Goal: Find contact information: Find contact information

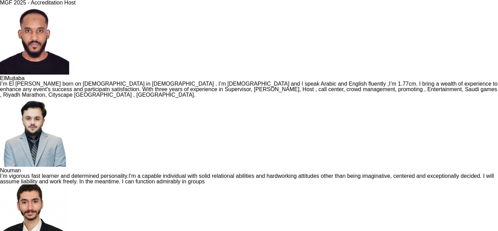
click at [71, 98] on div "I’m El [PERSON_NAME] born on [DEMOGRAPHIC_DATA] in [DEMOGRAPHIC_DATA] . I’m [DE…" at bounding box center [249, 89] width 498 height 17
click at [164, 173] on div "I’m vigorous fast learner and determined personality.I’m a capable individual w…" at bounding box center [249, 178] width 498 height 11
drag, startPoint x: 414, startPoint y: 155, endPoint x: 480, endPoint y: 198, distance: 78.1
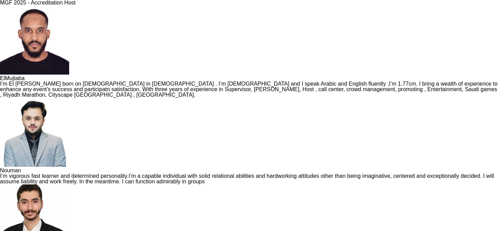
drag, startPoint x: 386, startPoint y: 27, endPoint x: 409, endPoint y: 26, distance: 23.5
copy div "Wael"
